Goal: Transaction & Acquisition: Download file/media

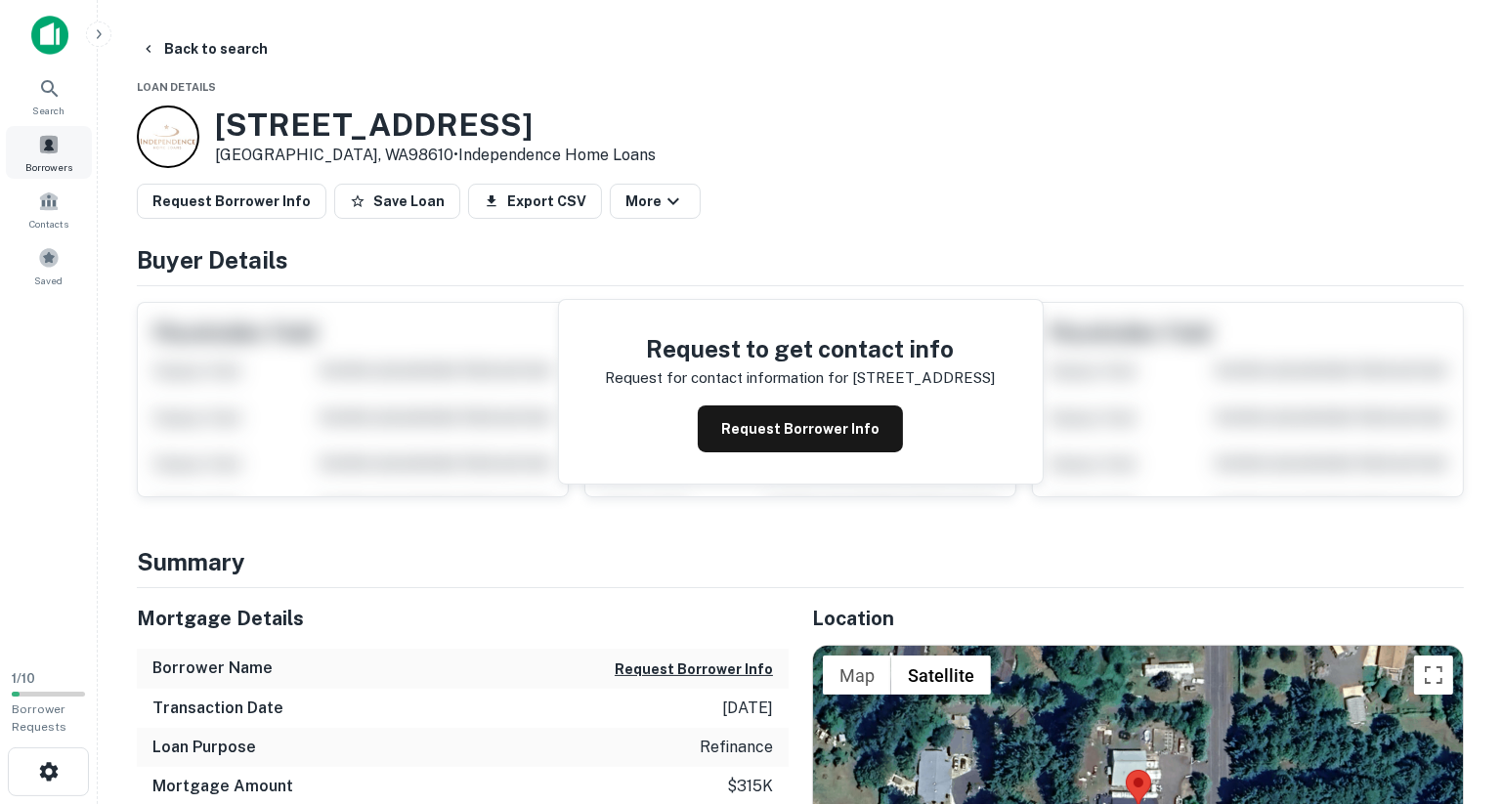
click at [54, 147] on span at bounding box center [48, 144] width 21 height 21
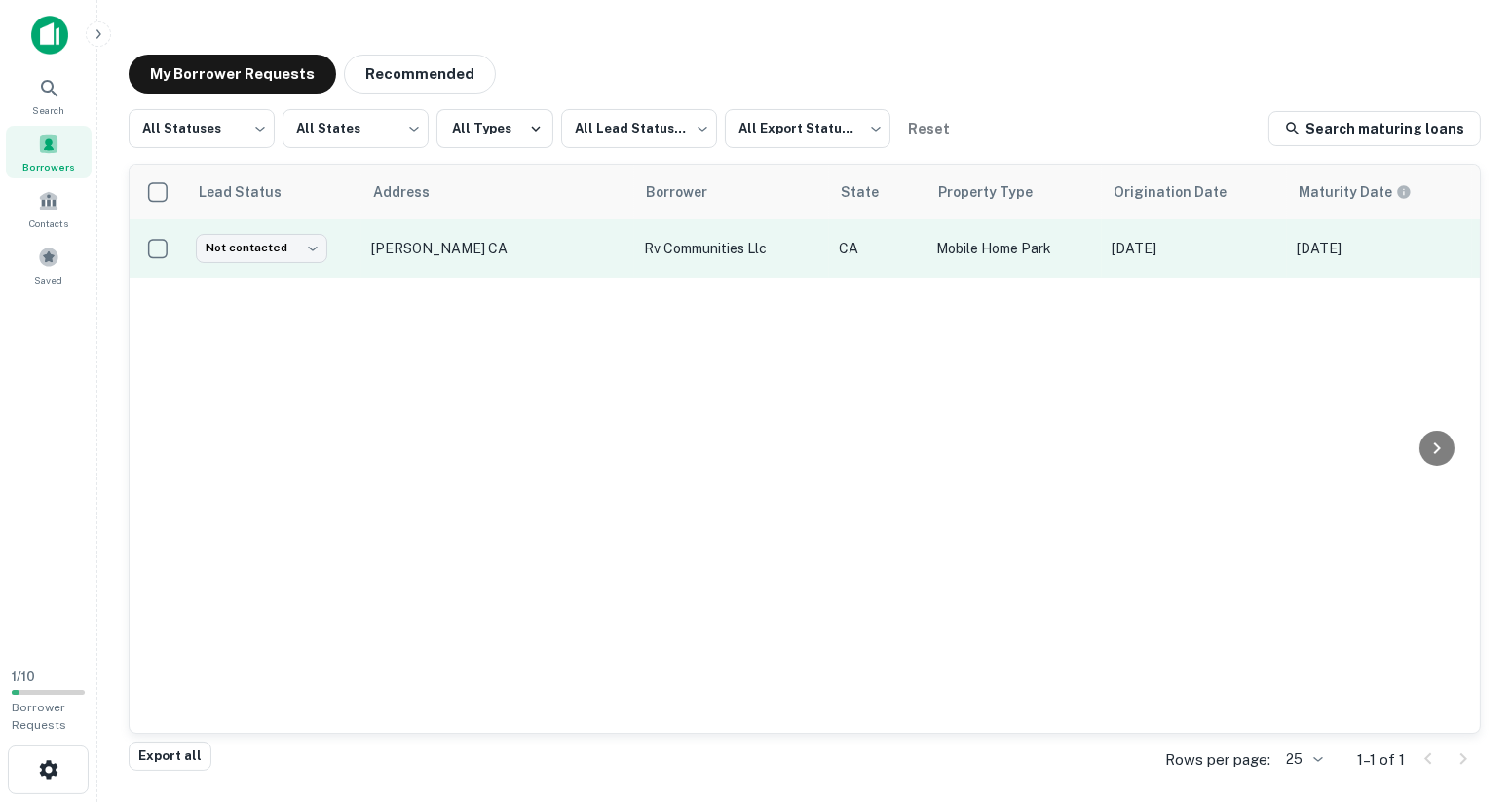
click at [710, 247] on p "rv communities llc" at bounding box center [732, 247] width 176 height 21
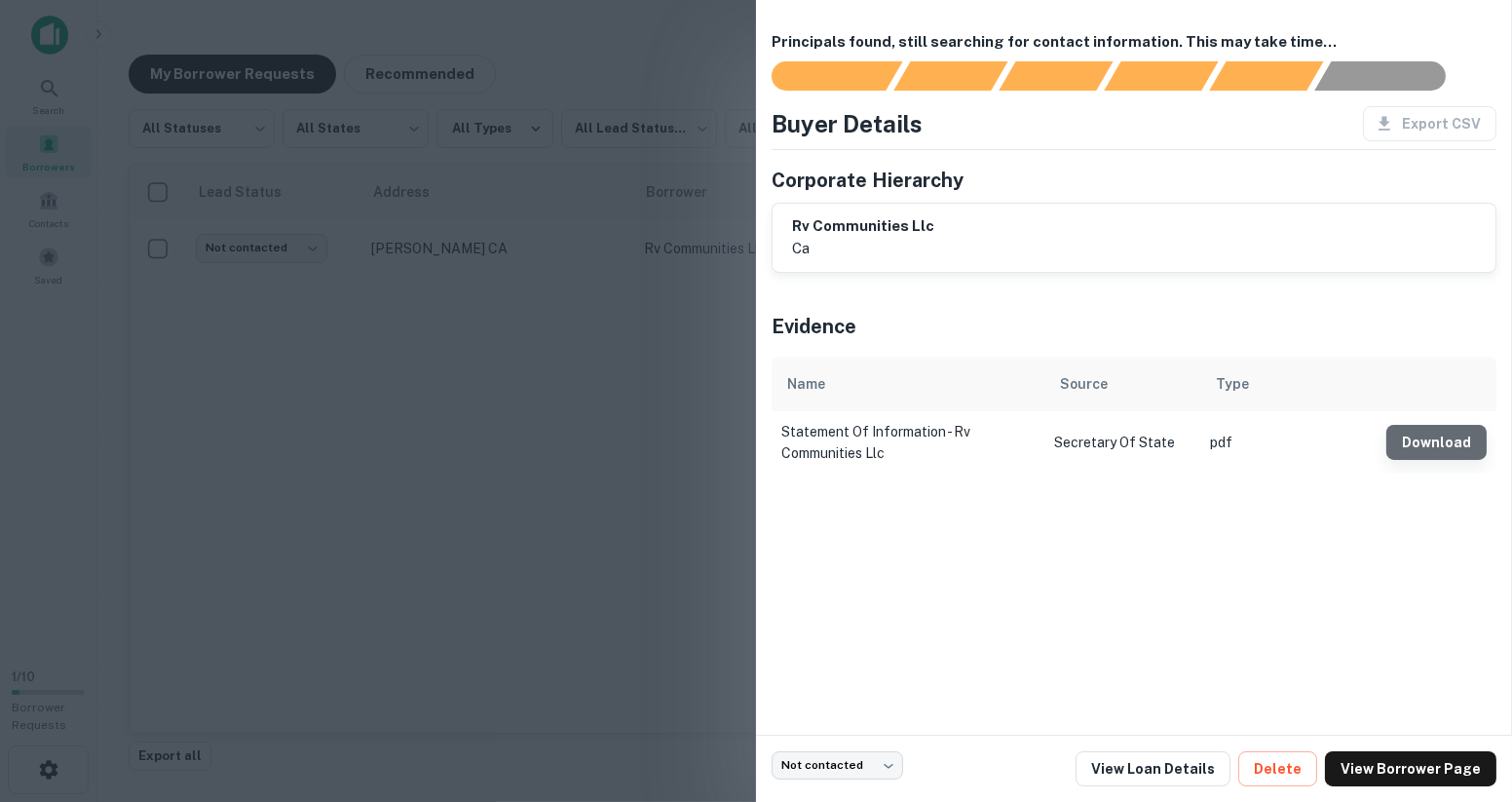
click at [1440, 431] on button "Download" at bounding box center [1436, 442] width 101 height 35
click at [472, 364] on div at bounding box center [756, 401] width 1512 height 802
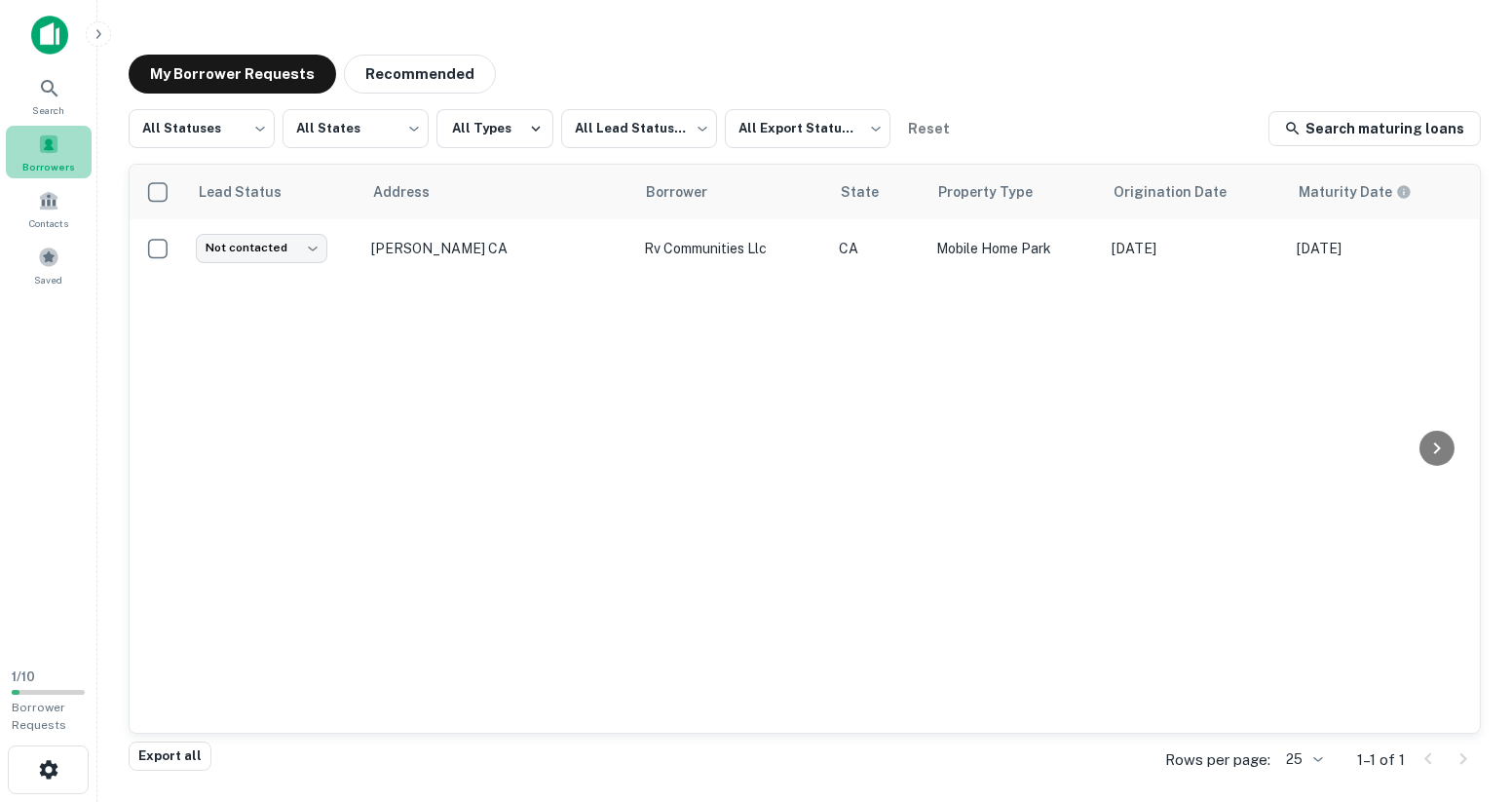
click at [32, 154] on div "Borrowers" at bounding box center [49, 152] width 86 height 53
click at [46, 98] on icon at bounding box center [49, 88] width 23 height 23
